Goal: Information Seeking & Learning: Learn about a topic

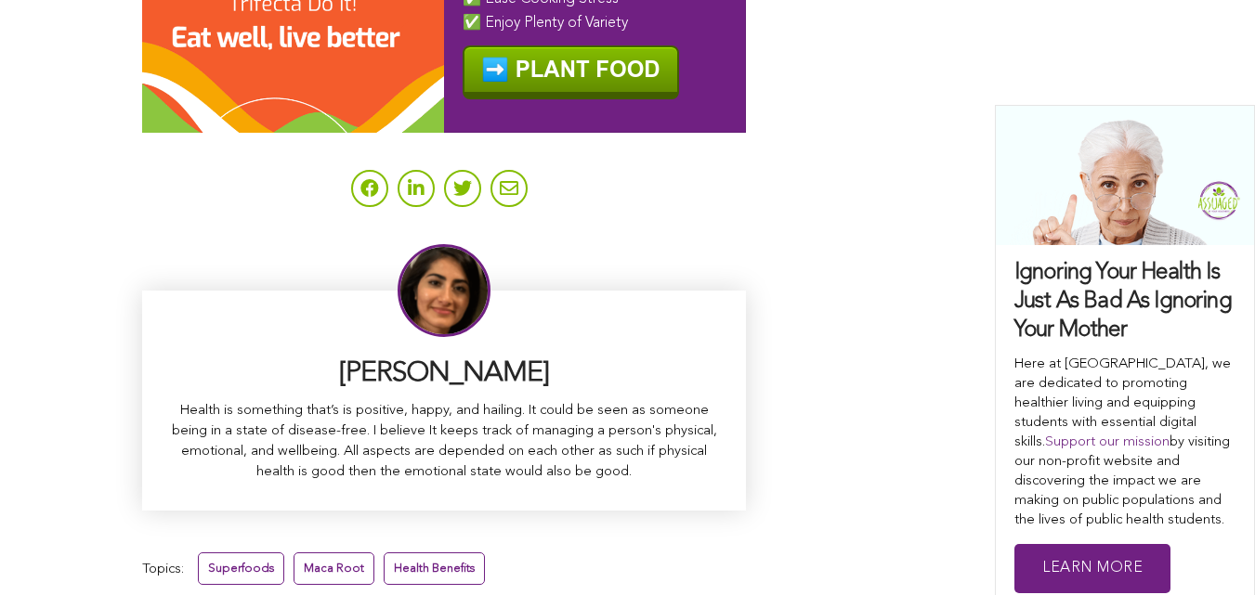
scroll to position [11987, 0]
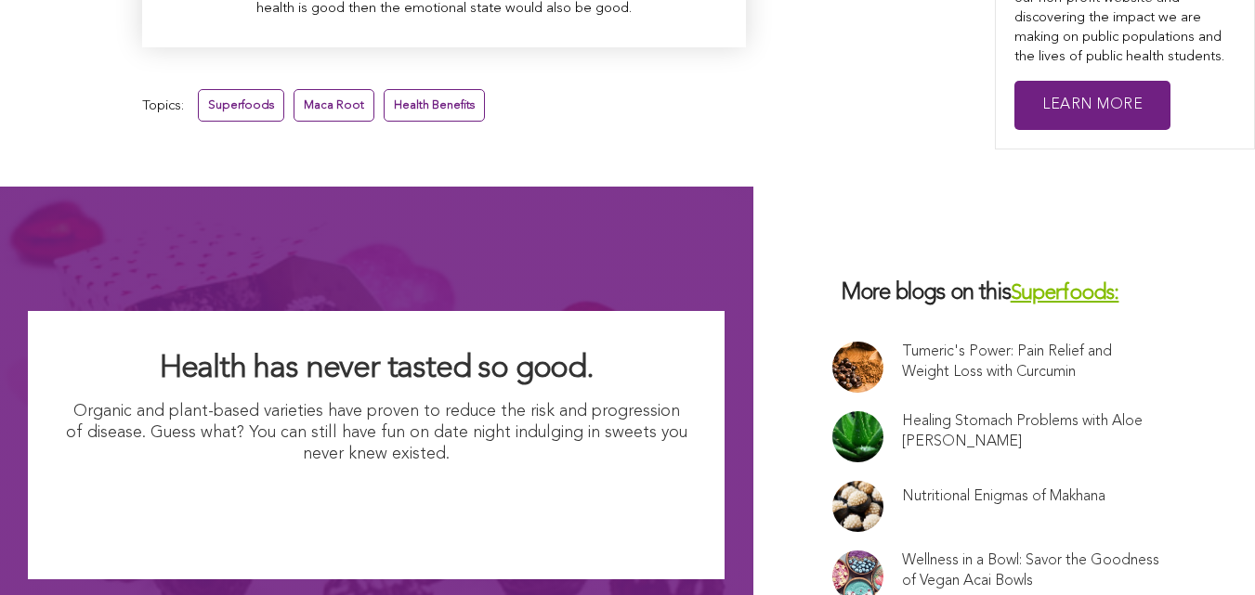
click at [832, 342] on link at bounding box center [857, 367] width 51 height 51
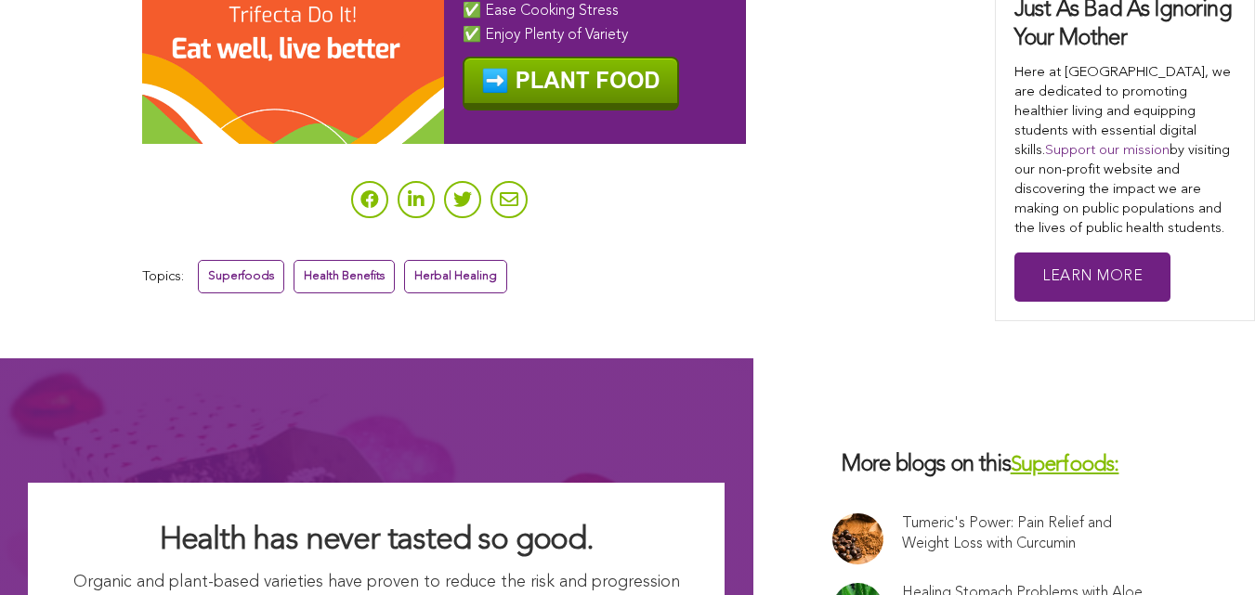
scroll to position [6868, 0]
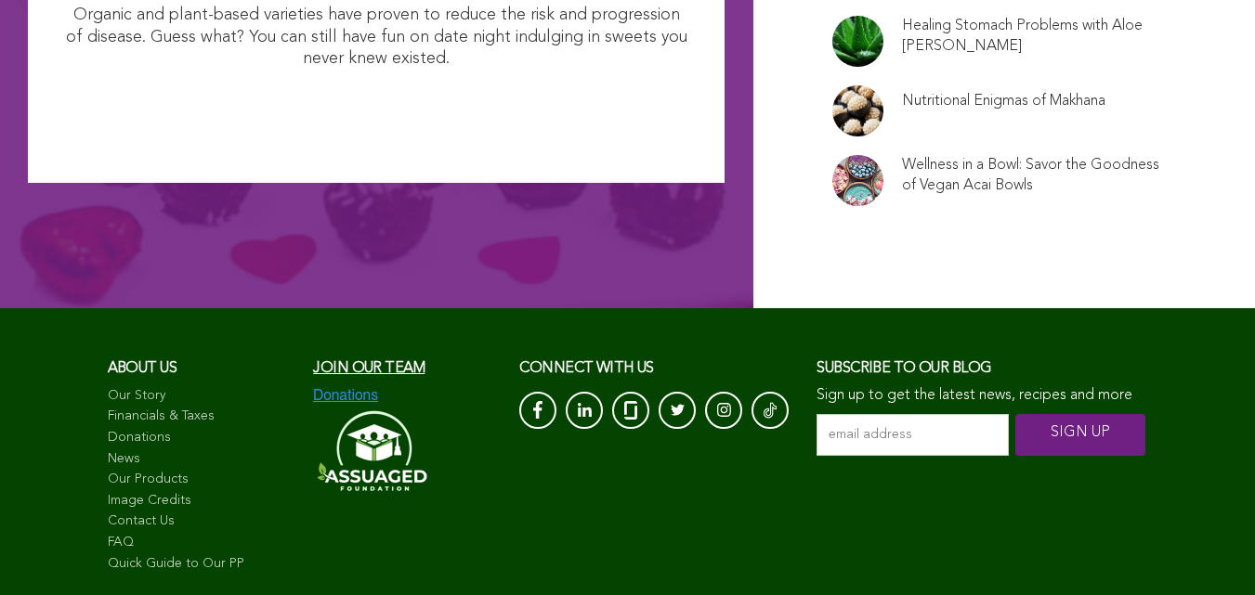
click at [108, 555] on link "Quick Guide to Our PP" at bounding box center [202, 564] width 188 height 19
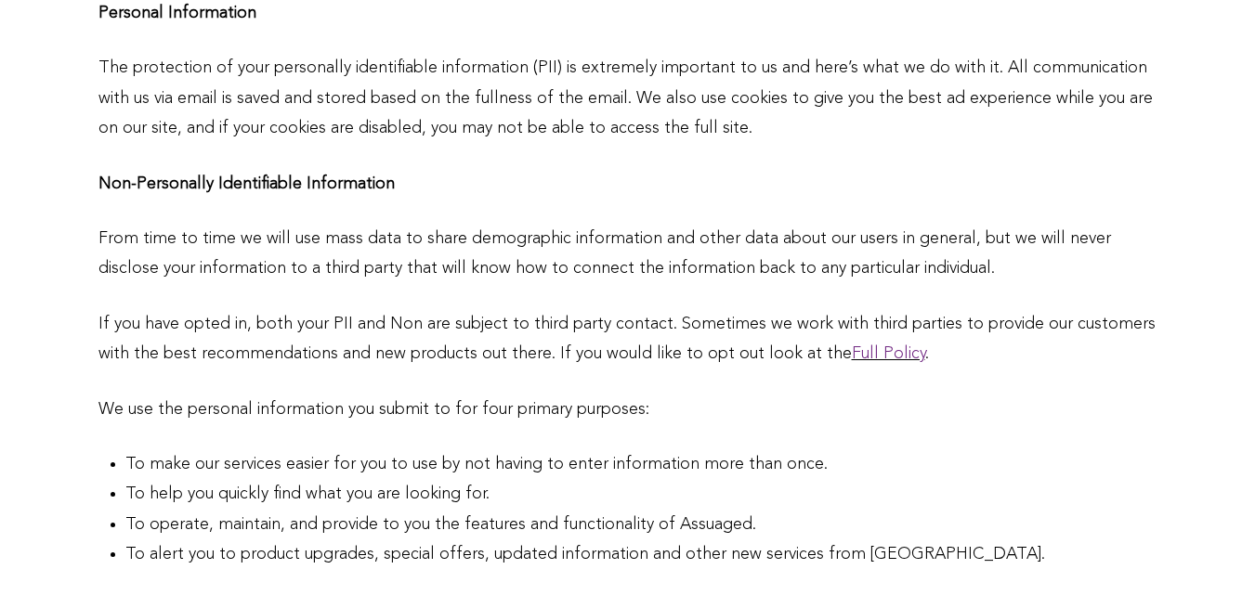
scroll to position [798, 0]
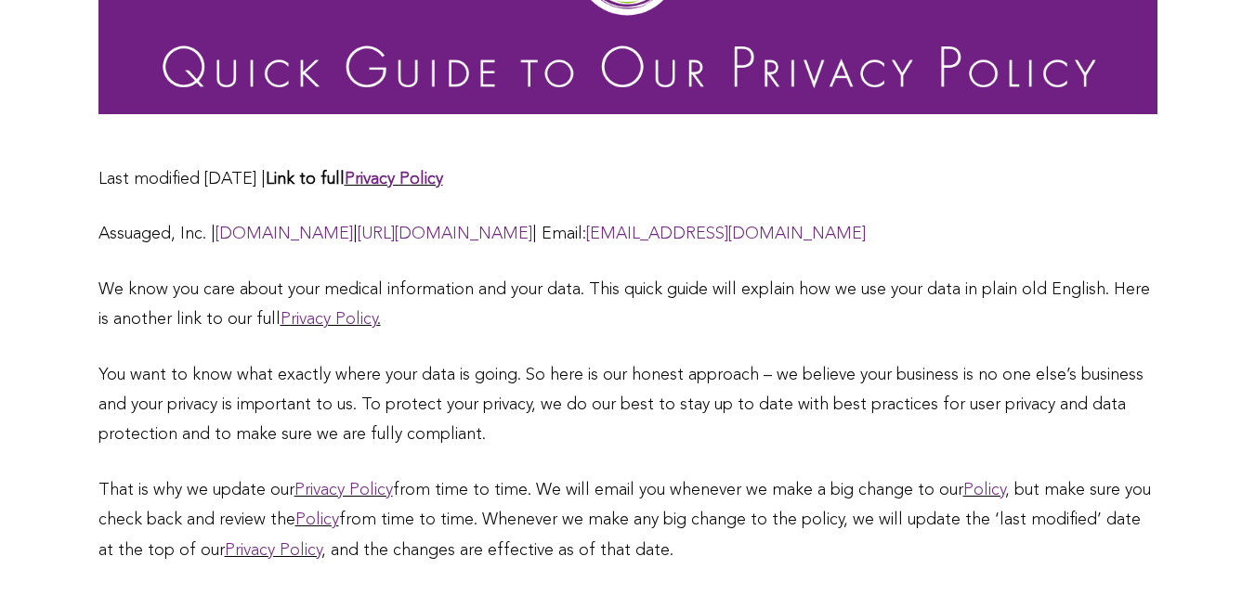
click at [320, 482] on link "Privacy Policy" at bounding box center [343, 490] width 98 height 17
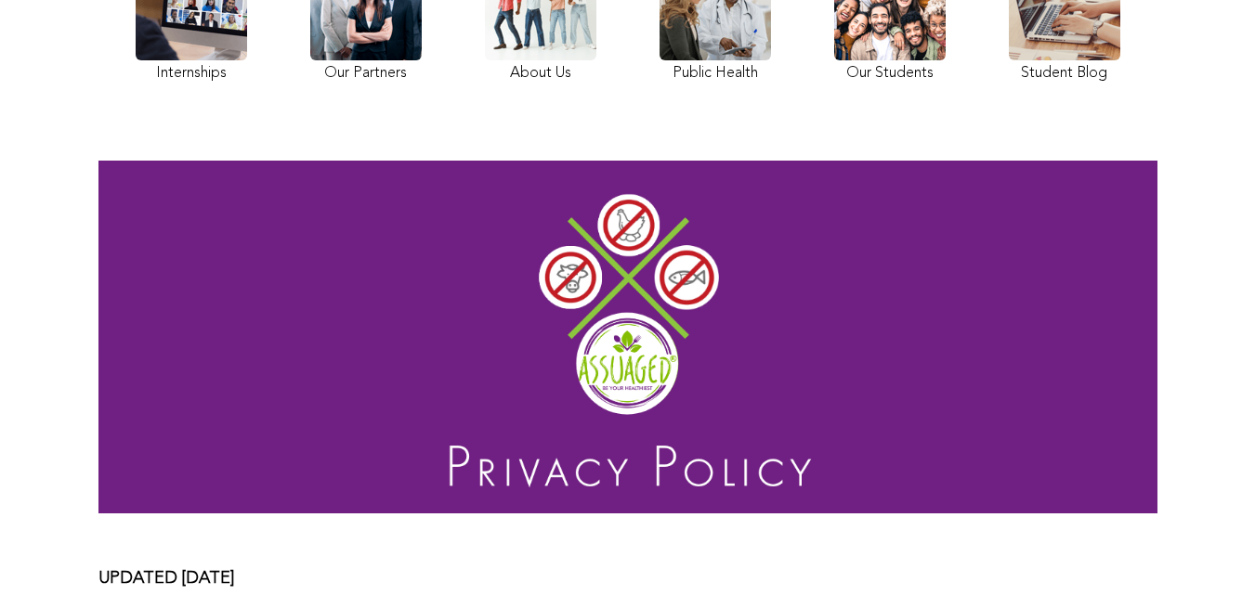
scroll to position [449, 0]
